Goal: Task Accomplishment & Management: Manage account settings

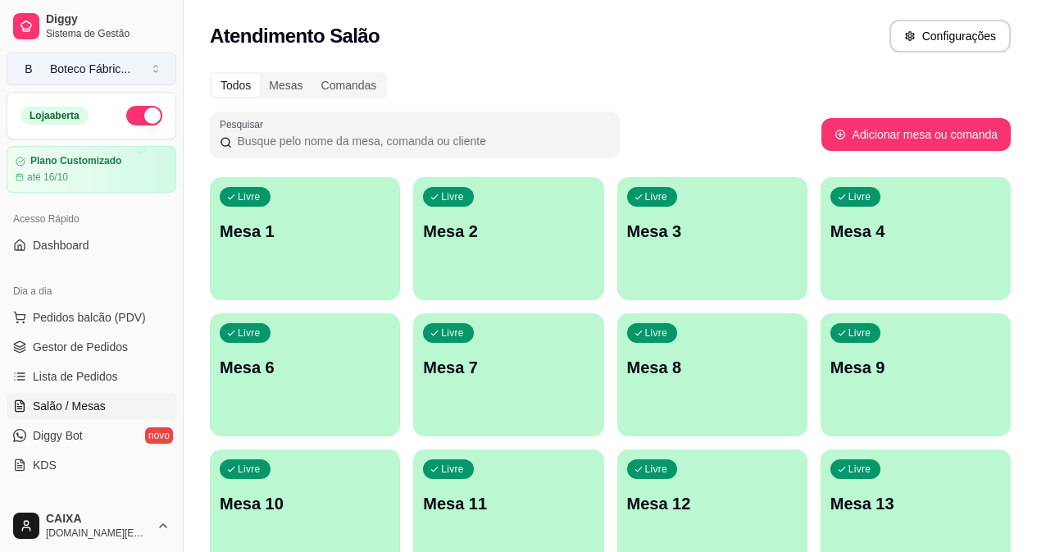
click at [95, 73] on div "Boteco Fábric ..." at bounding box center [90, 69] width 80 height 16
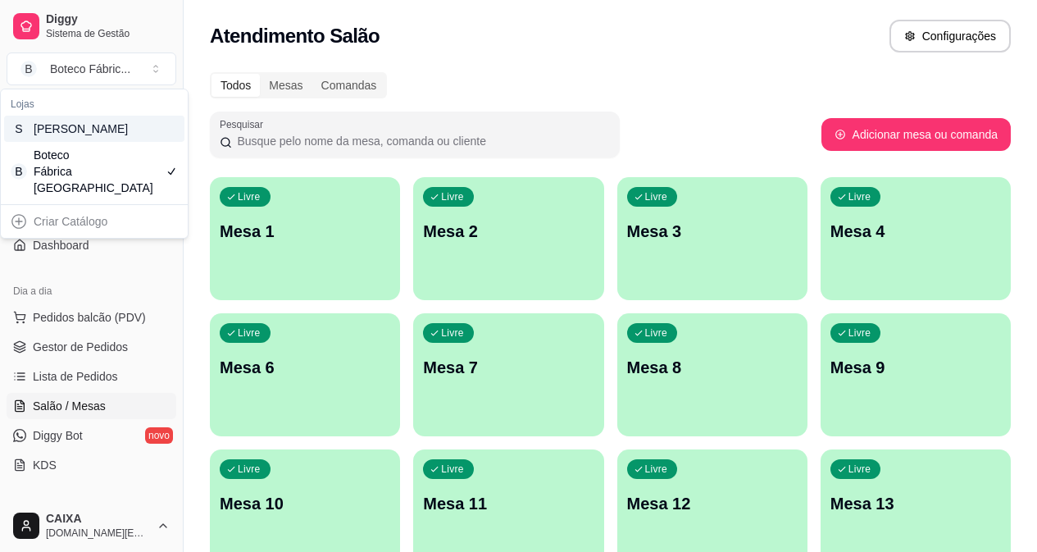
click at [107, 128] on div "[PERSON_NAME]" at bounding box center [71, 129] width 74 height 16
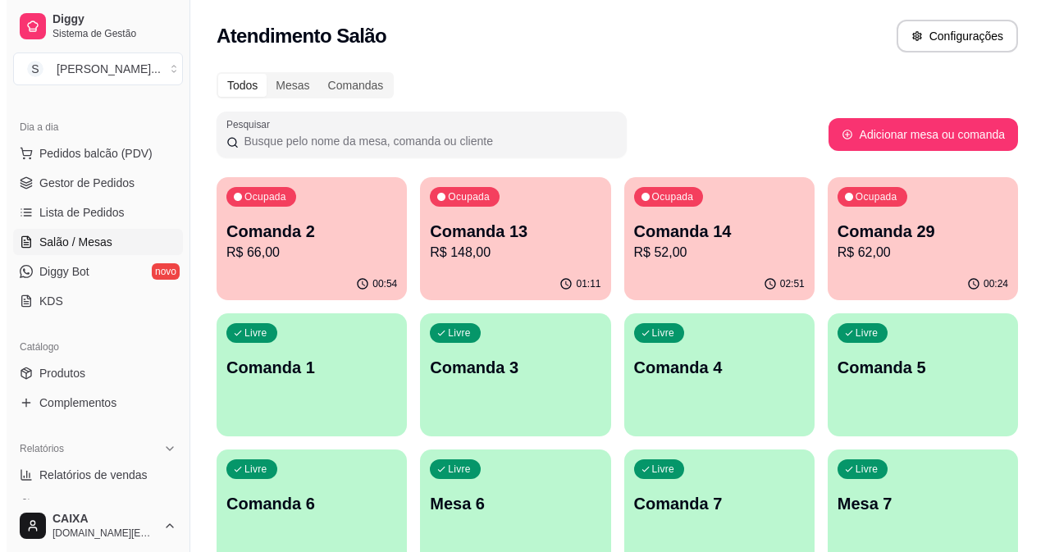
scroll to position [410, 0]
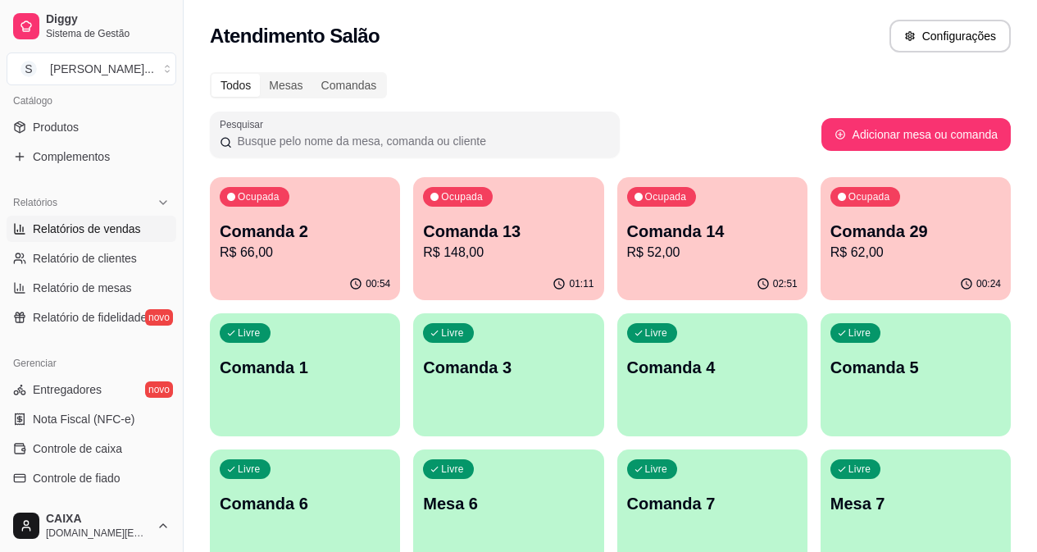
click at [116, 228] on span "Relatórios de vendas" at bounding box center [87, 229] width 108 height 16
select select "ALL"
select select "0"
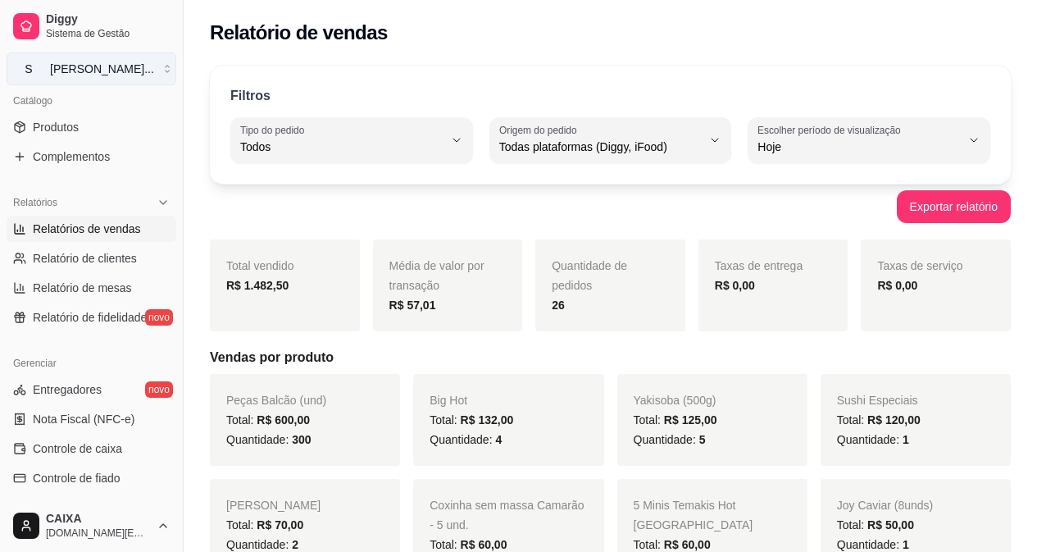
click at [100, 67] on div "[PERSON_NAME] ..." at bounding box center [102, 69] width 104 height 16
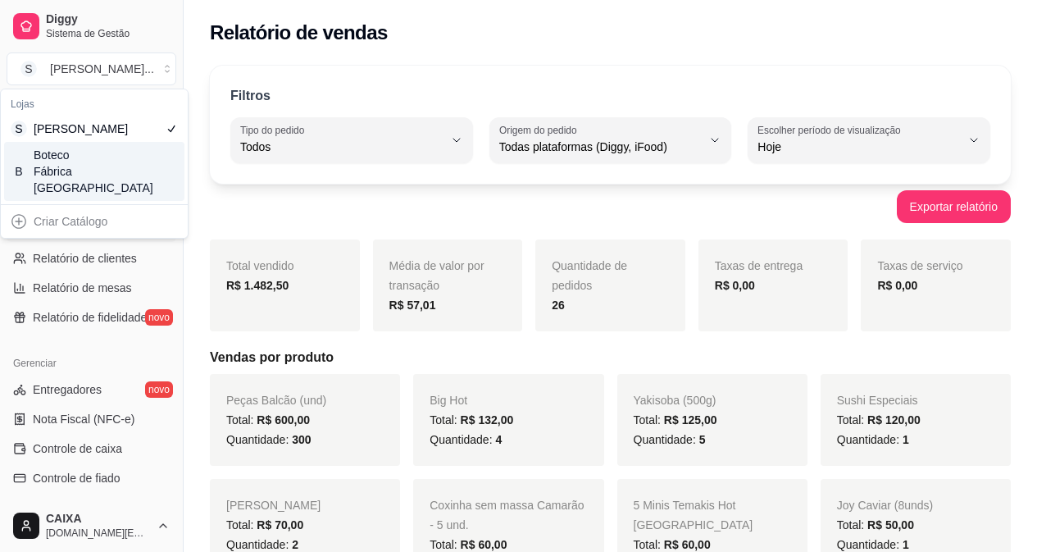
click at [117, 178] on div "B Boteco Fábrica Steak House" at bounding box center [94, 171] width 180 height 59
